Goal: Task Accomplishment & Management: Manage account settings

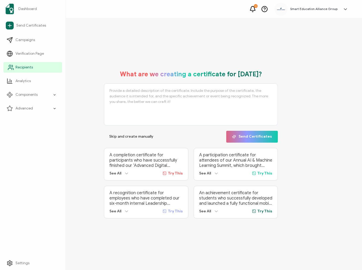
click at [33, 66] on span "Recipients" at bounding box center [24, 67] width 17 height 5
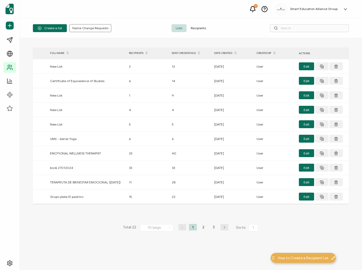
click at [204, 28] on span "Recipients" at bounding box center [198, 28] width 24 height 8
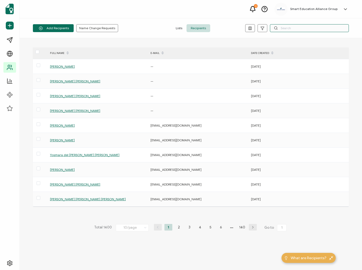
click at [282, 29] on input "text" at bounding box center [309, 28] width 79 height 8
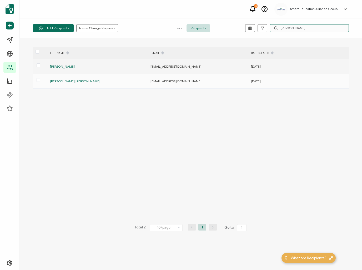
type input "[PERSON_NAME]"
click at [75, 67] on span "[PERSON_NAME]​" at bounding box center [62, 66] width 25 height 4
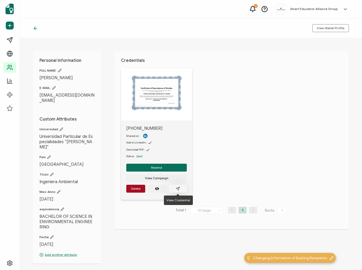
click at [179, 190] on icon "paper plane outline" at bounding box center [178, 188] width 4 height 4
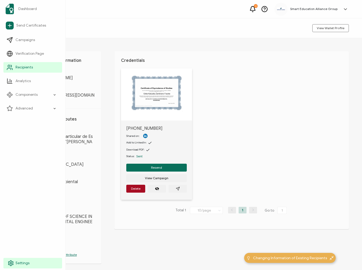
click at [9, 263] on icon at bounding box center [11, 263] width 6 height 6
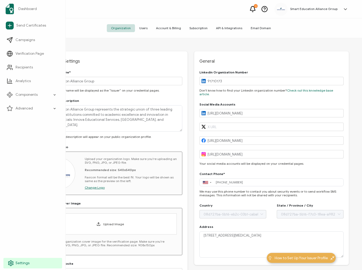
type input "[GEOGRAPHIC_DATA]"
type input "[US_STATE]"
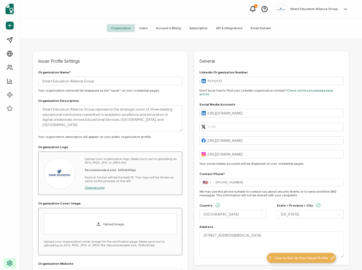
click at [147, 29] on span "Users" at bounding box center [143, 28] width 17 height 8
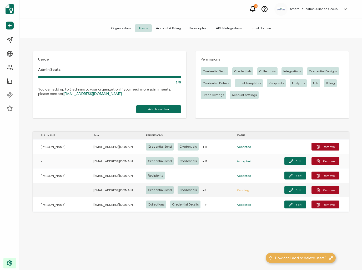
click at [330, 194] on td "Edit Remove" at bounding box center [303, 190] width 91 height 14
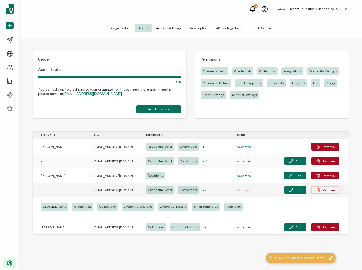
click at [330, 190] on button "Remove" at bounding box center [325, 190] width 28 height 8
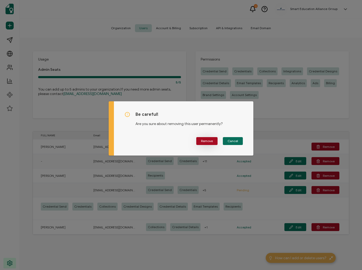
click at [206, 142] on span "Remove" at bounding box center [207, 140] width 12 height 3
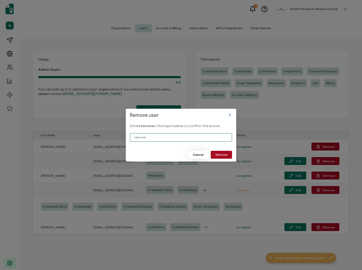
type input "remove"
click at [202, 155] on span "Cancel" at bounding box center [198, 154] width 11 height 3
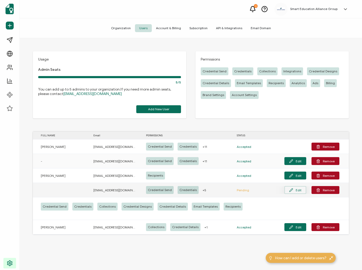
click at [292, 190] on icon at bounding box center [290, 189] width 3 height 3
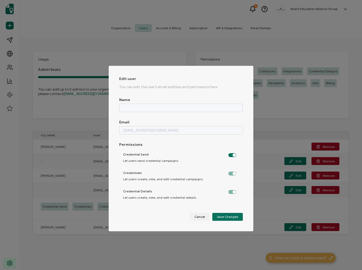
click at [155, 137] on div "Name Email [EMAIL_ADDRESS][DOMAIN_NAME] Permissions Credential Send Let users s…" at bounding box center [181, 154] width 124 height 113
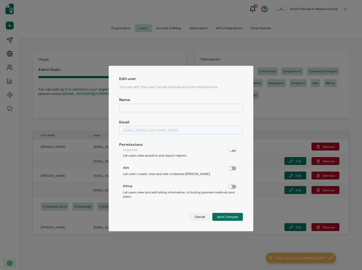
scroll to position [158, 0]
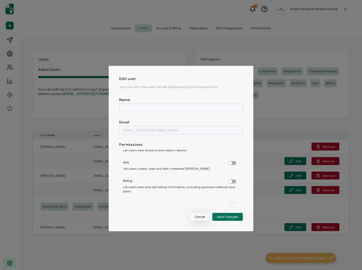
click at [201, 218] on span "Cancel" at bounding box center [199, 216] width 11 height 3
checkbox input "false"
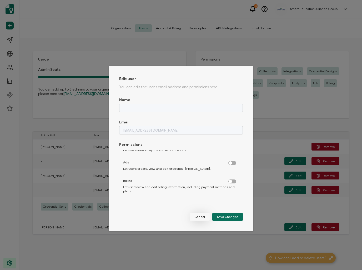
checkbox input "false"
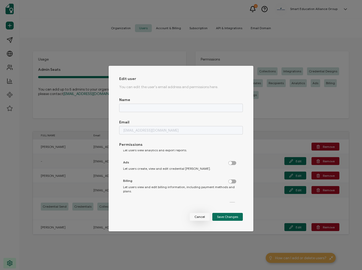
checkbox input "false"
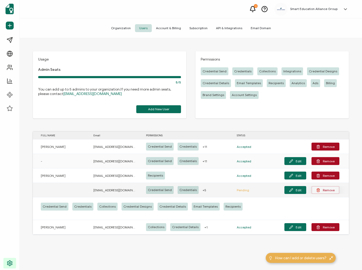
click at [336, 190] on button "Remove" at bounding box center [325, 190] width 28 height 8
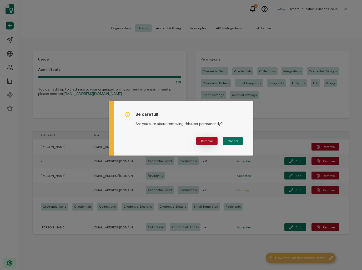
click at [210, 142] on span "Remove" at bounding box center [207, 140] width 12 height 3
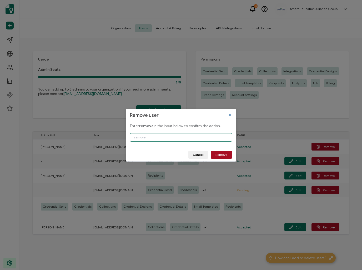
click at [173, 136] on input "Remove user" at bounding box center [181, 137] width 102 height 8
type input "remove"
click at [225, 155] on span "Remove" at bounding box center [221, 154] width 12 height 3
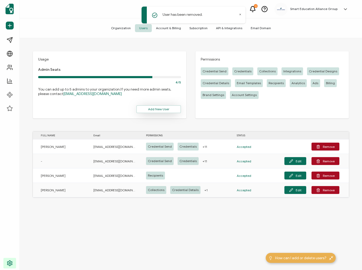
click at [163, 108] on span "Add New User" at bounding box center [158, 109] width 21 height 3
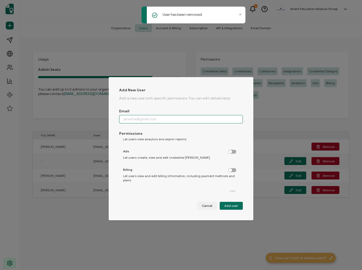
click at [156, 118] on input "dialog" at bounding box center [181, 119] width 124 height 8
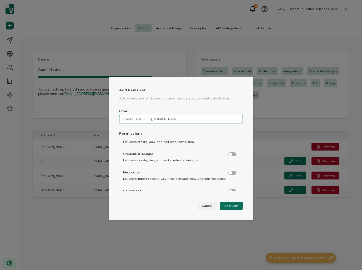
scroll to position [64, 0]
type input "[EMAIL_ADDRESS][DOMAIN_NAME]"
click at [232, 171] on label "dialog" at bounding box center [234, 170] width 13 height 1
click at [232, 171] on input "dialog" at bounding box center [232, 172] width 3 height 3
checkbox input "true"
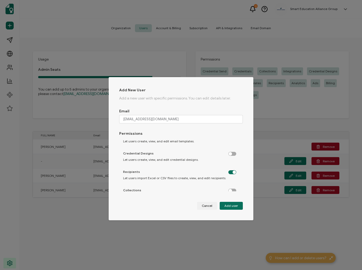
click at [229, 206] on span "Add user" at bounding box center [231, 205] width 14 height 3
checkbox input "false"
